Goal: Transaction & Acquisition: Register for event/course

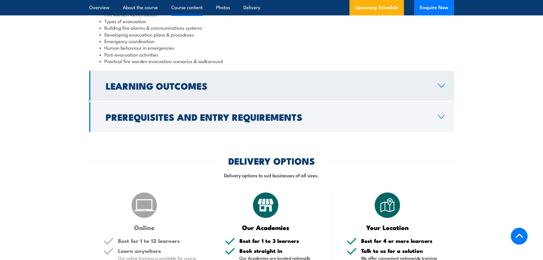
click at [233, 83] on h2 "Learning Outcomes" at bounding box center [267, 86] width 323 height 8
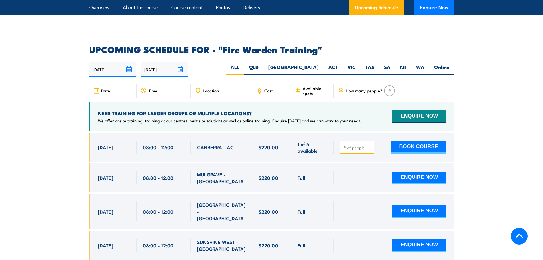
scroll to position [928, 0]
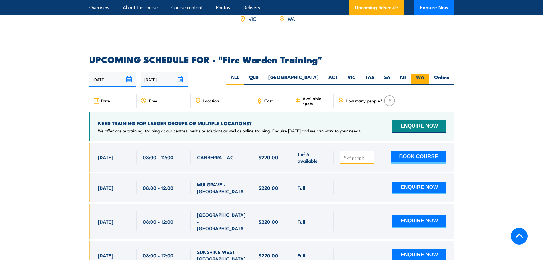
click at [421, 74] on label "WA" at bounding box center [421, 79] width 18 height 11
click at [425, 74] on input "WA" at bounding box center [427, 76] width 4 height 4
radio input "true"
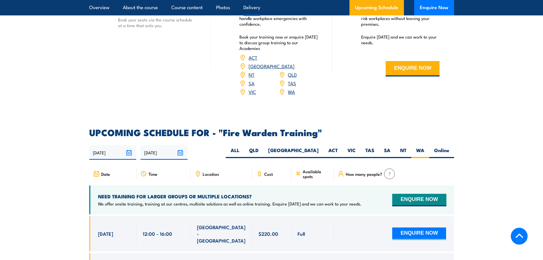
scroll to position [1055, 0]
